Goal: Task Accomplishment & Management: Use online tool/utility

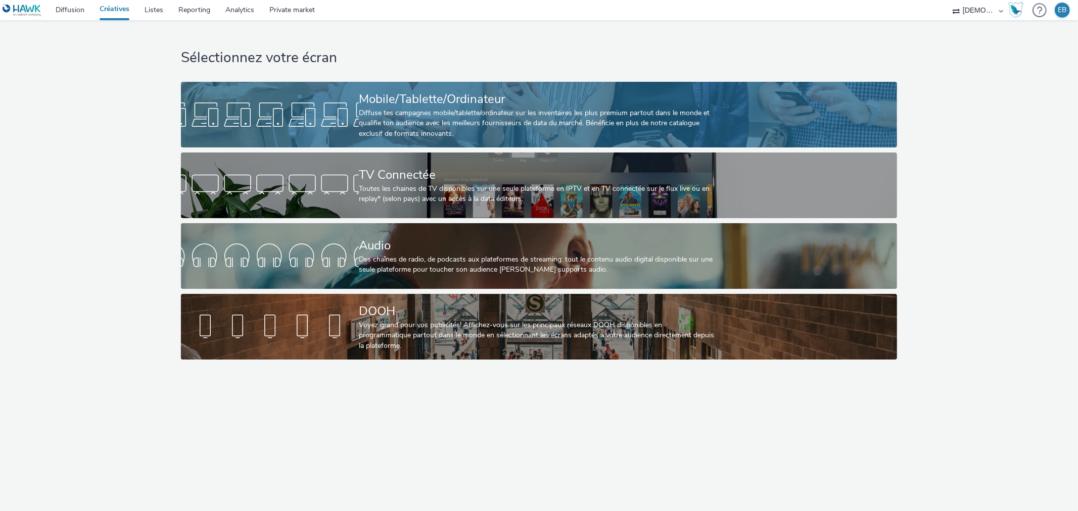
click at [299, 113] on div at bounding box center [270, 115] width 178 height 32
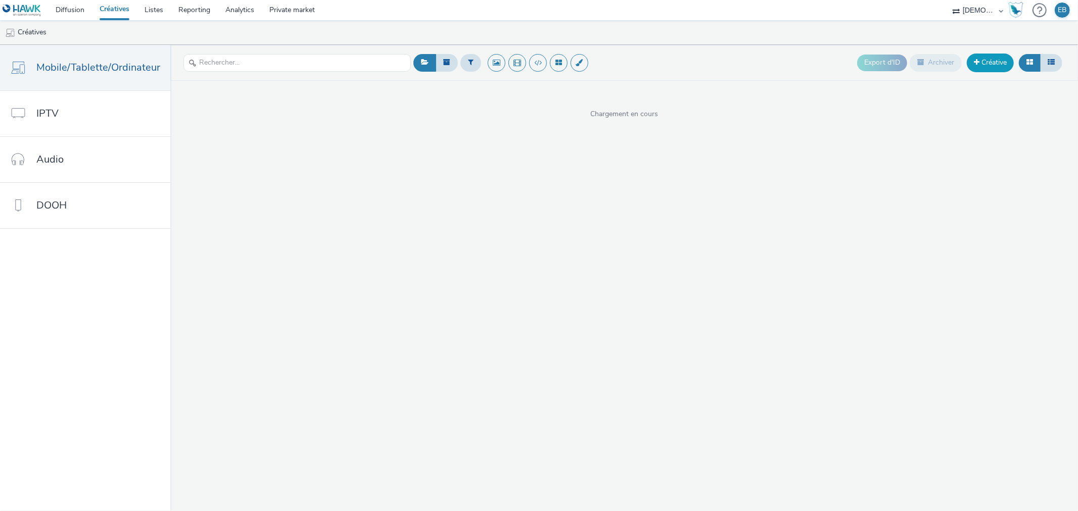
click at [993, 66] on link "Créative" at bounding box center [990, 63] width 47 height 18
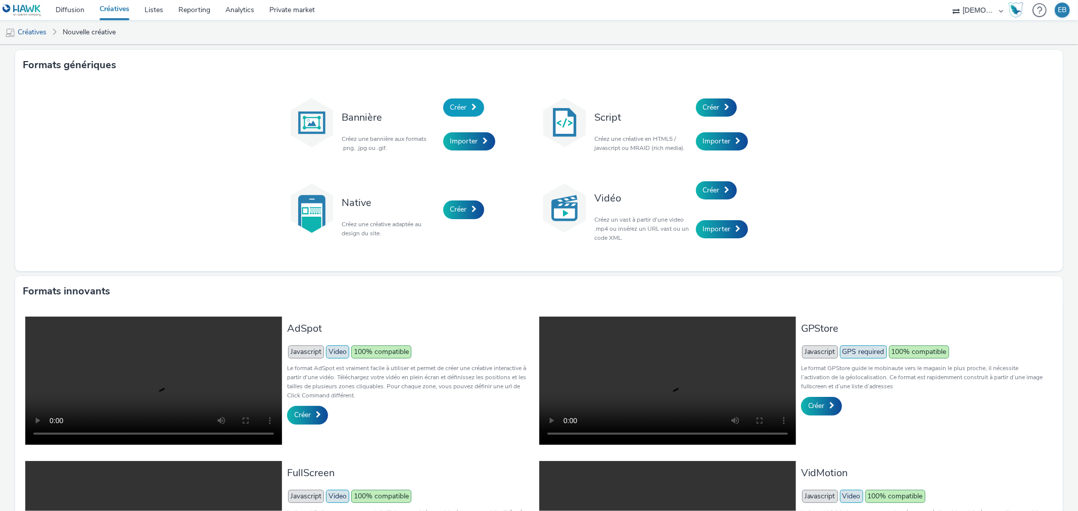
click at [464, 104] on link "Créer" at bounding box center [463, 108] width 41 height 18
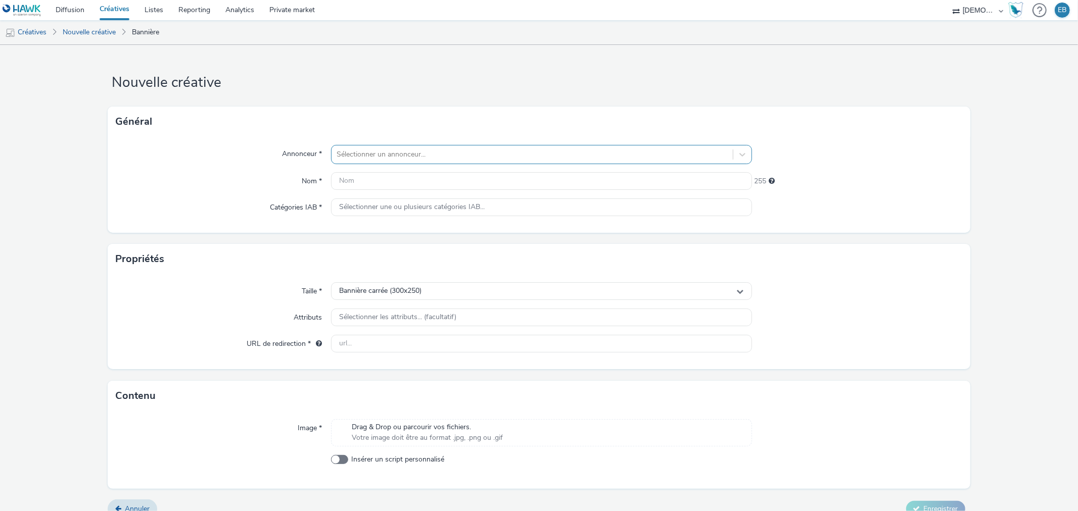
click at [450, 154] on div at bounding box center [532, 155] width 391 height 12
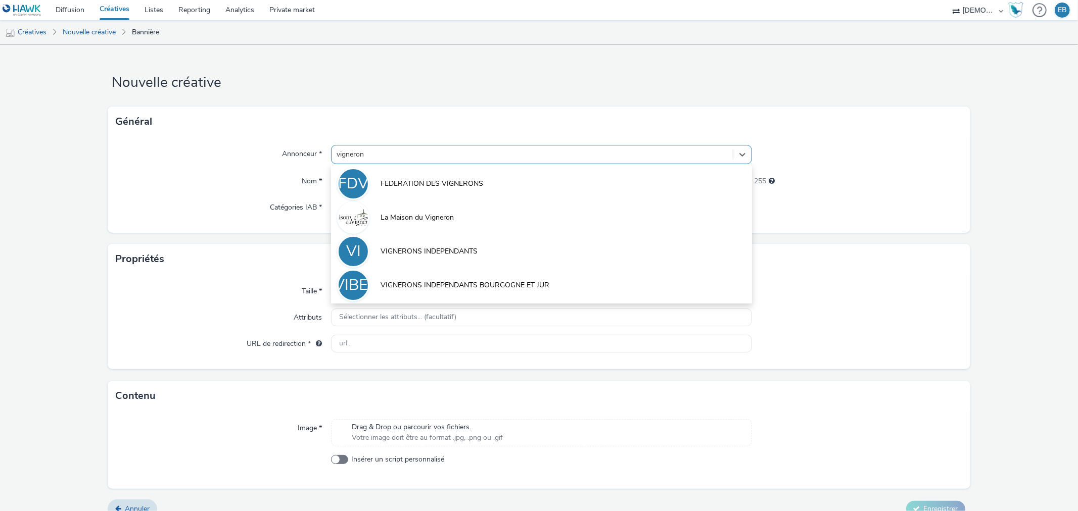
type input "vignerons"
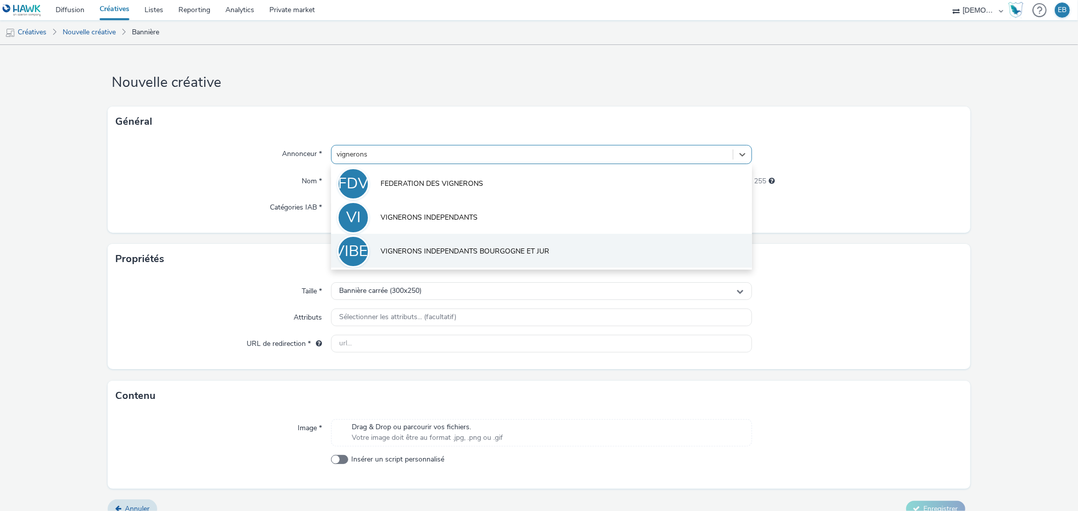
click at [547, 244] on li "VIBEJ VIGNERONS INDEPENDANTS BOURGOGNE ET JUR" at bounding box center [541, 251] width 420 height 34
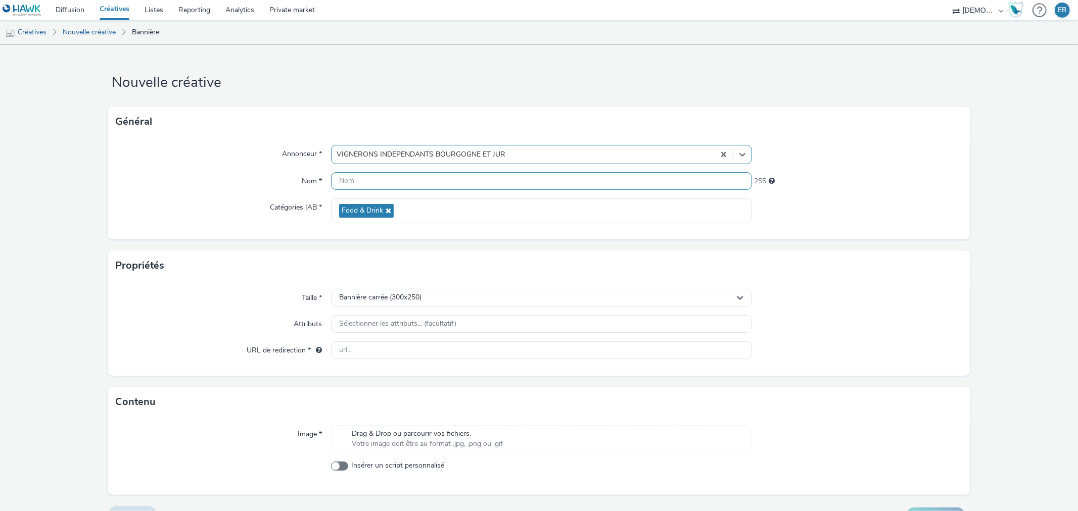
click at [487, 188] on input "text" at bounding box center [541, 181] width 420 height 18
type input "300x250_Salon"
click at [514, 296] on div "Bannière carrée (300x250)" at bounding box center [541, 298] width 420 height 18
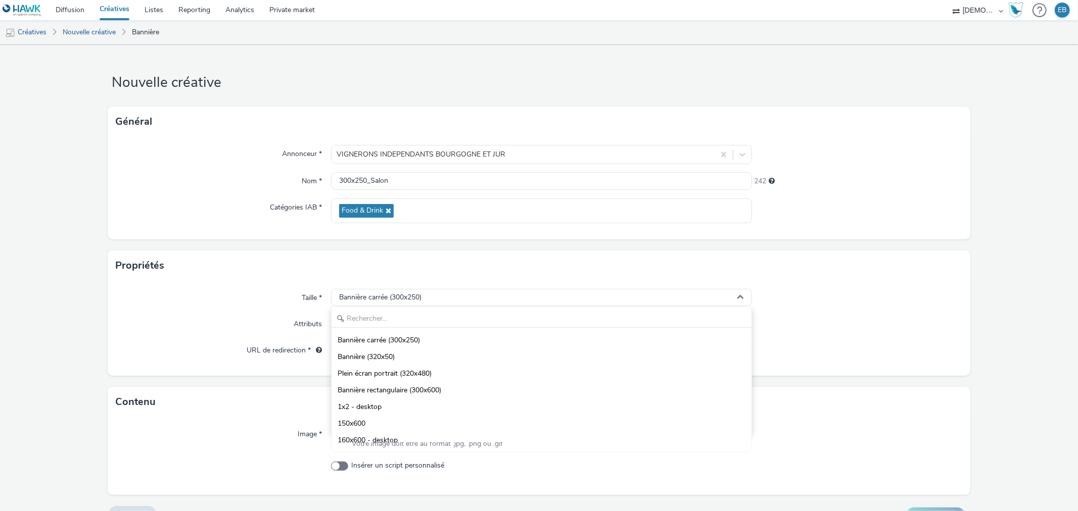
drag, startPoint x: 235, startPoint y: 356, endPoint x: 372, endPoint y: 351, distance: 137.5
click at [243, 354] on div "URL de redirection *" at bounding box center [223, 351] width 215 height 18
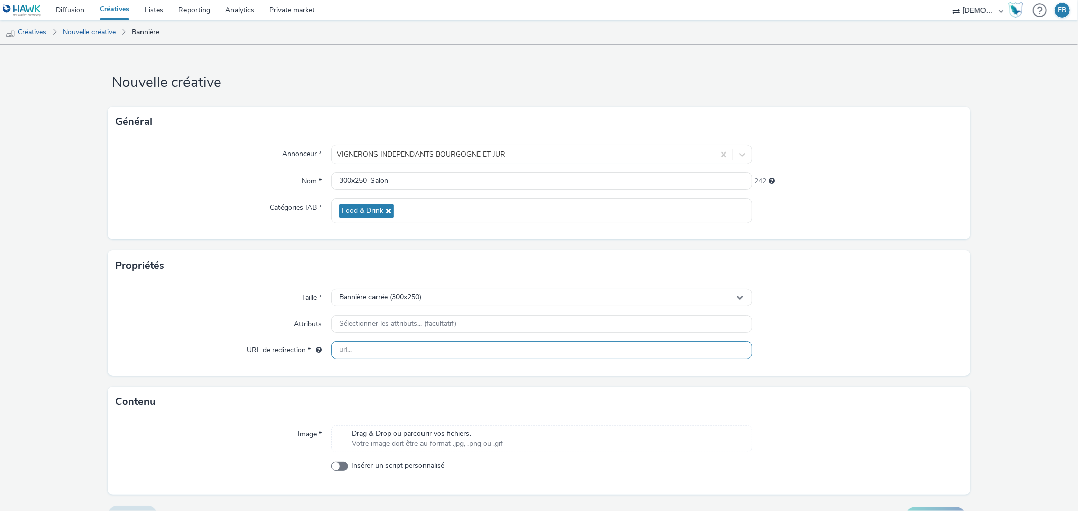
click at [372, 351] on input "text" at bounding box center [541, 351] width 420 height 18
paste input "[URL][DOMAIN_NAME]"
type input "[URL][DOMAIN_NAME]"
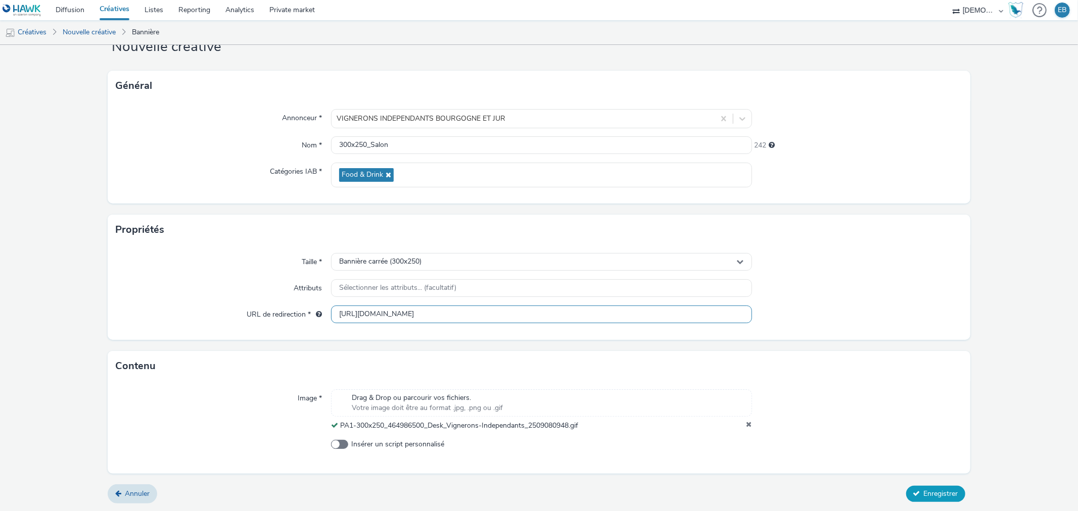
scroll to position [36, 0]
click at [942, 498] on span "Enregistrer" at bounding box center [941, 494] width 34 height 10
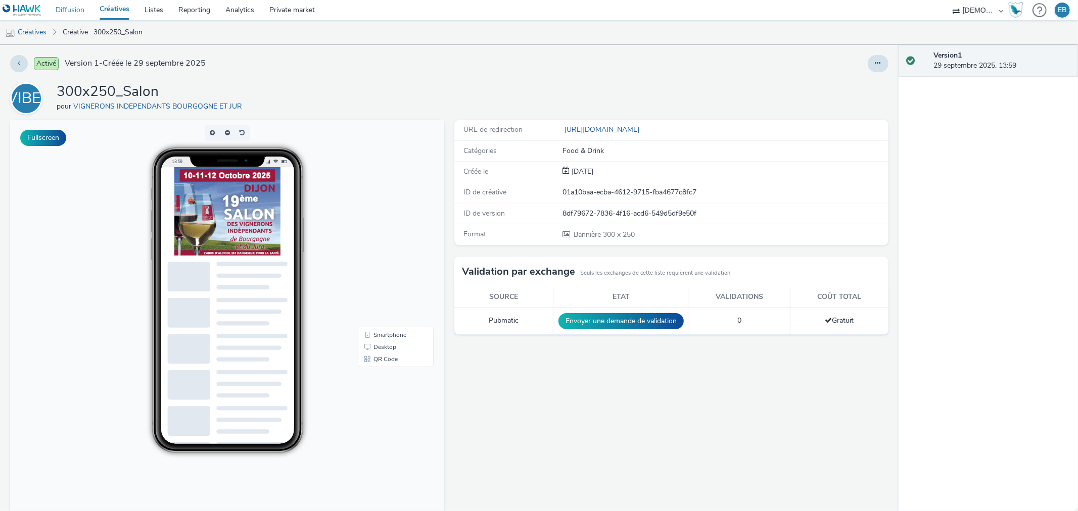
click at [79, 15] on link "Diffusion" at bounding box center [70, 10] width 44 height 20
